Goal: Task Accomplishment & Management: Manage account settings

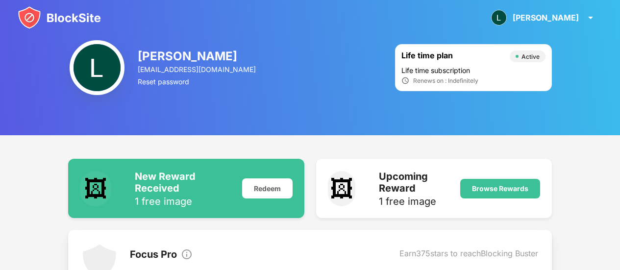
click at [67, 15] on img at bounding box center [59, 18] width 83 height 24
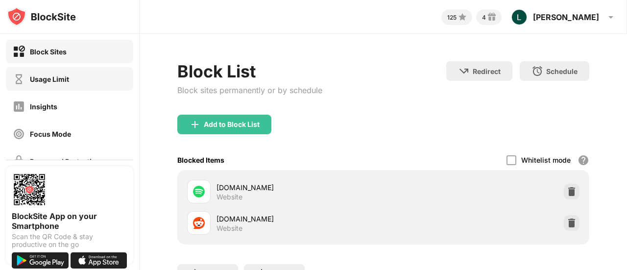
click at [84, 75] on div "Usage Limit" at bounding box center [69, 79] width 127 height 24
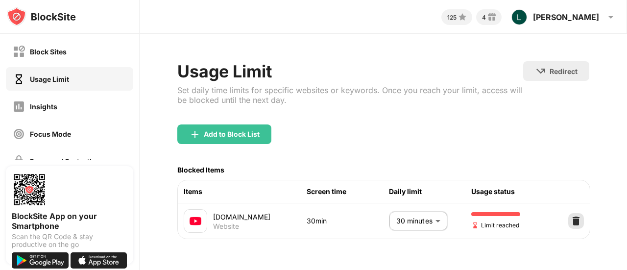
click at [575, 224] on div at bounding box center [576, 221] width 16 height 16
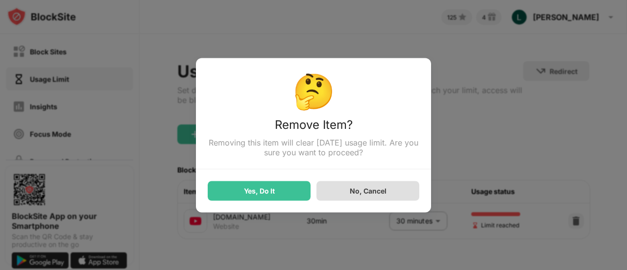
click at [280, 198] on div "Yes, Do It" at bounding box center [259, 191] width 103 height 20
